Goal: Information Seeking & Learning: Check status

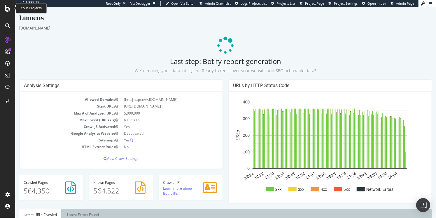
click at [10, 7] on icon at bounding box center [7, 8] width 5 height 7
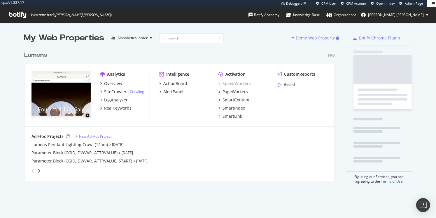
scroll to position [134, 312]
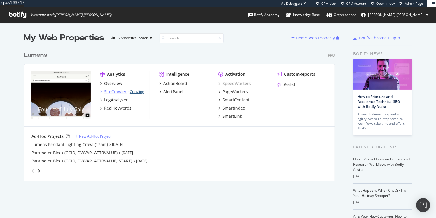
click at [132, 91] on link "Crawling" at bounding box center [137, 91] width 14 height 5
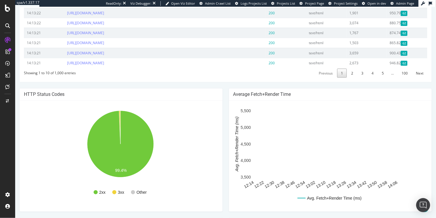
scroll to position [288, 0]
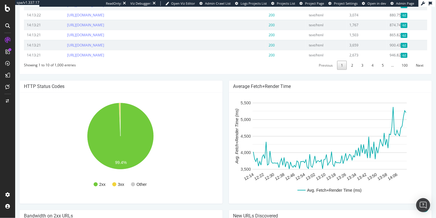
drag, startPoint x: 409, startPoint y: 124, endPoint x: 407, endPoint y: 130, distance: 5.9
click at [407, 130] on rect "A chart." at bounding box center [329, 148] width 193 height 102
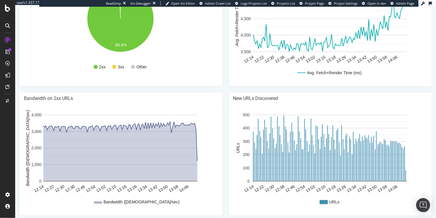
scroll to position [0, 0]
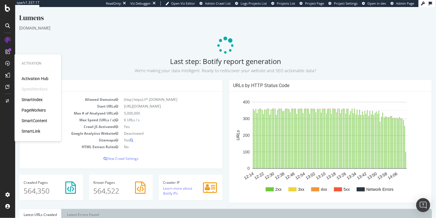
click at [94, 44] on p at bounding box center [225, 45] width 413 height 17
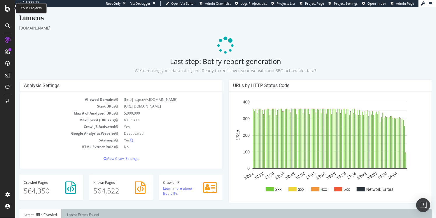
click at [7, 6] on icon at bounding box center [7, 8] width 5 height 7
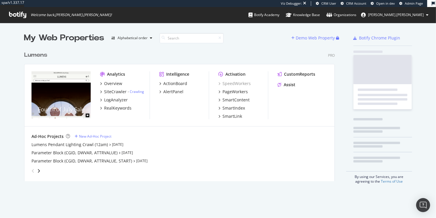
scroll to position [134, 312]
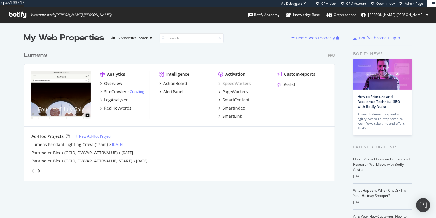
click at [122, 144] on link "[DATE]" at bounding box center [117, 144] width 11 height 5
